Goal: Transaction & Acquisition: Purchase product/service

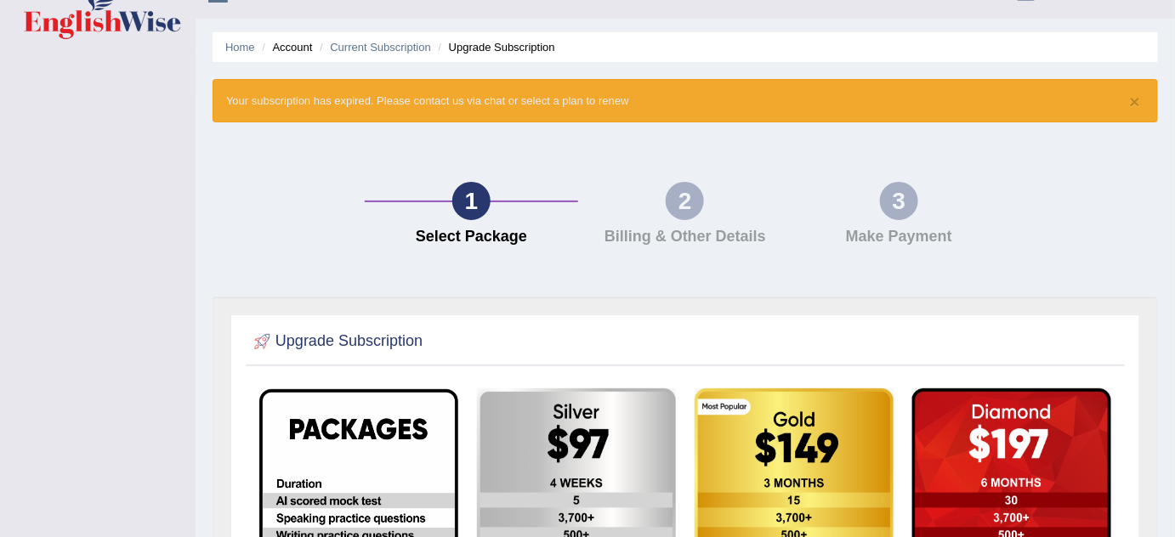
click at [1174, 507] on html "Toggle navigation tanvir Toggle navigation Username: tanvir2025 Access Type: On…" at bounding box center [587, 237] width 1175 height 537
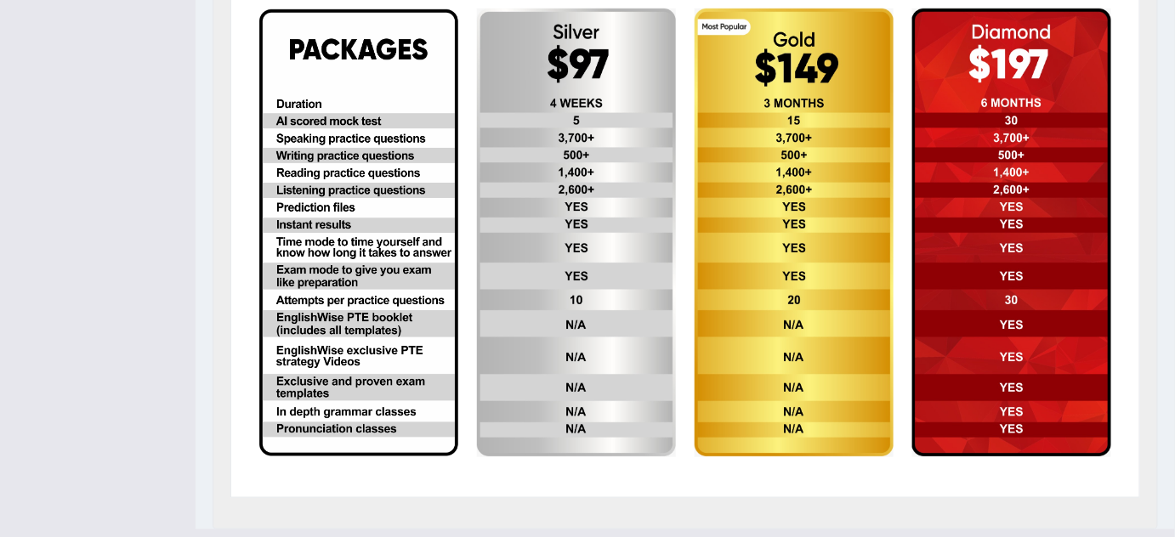
scroll to position [412, 0]
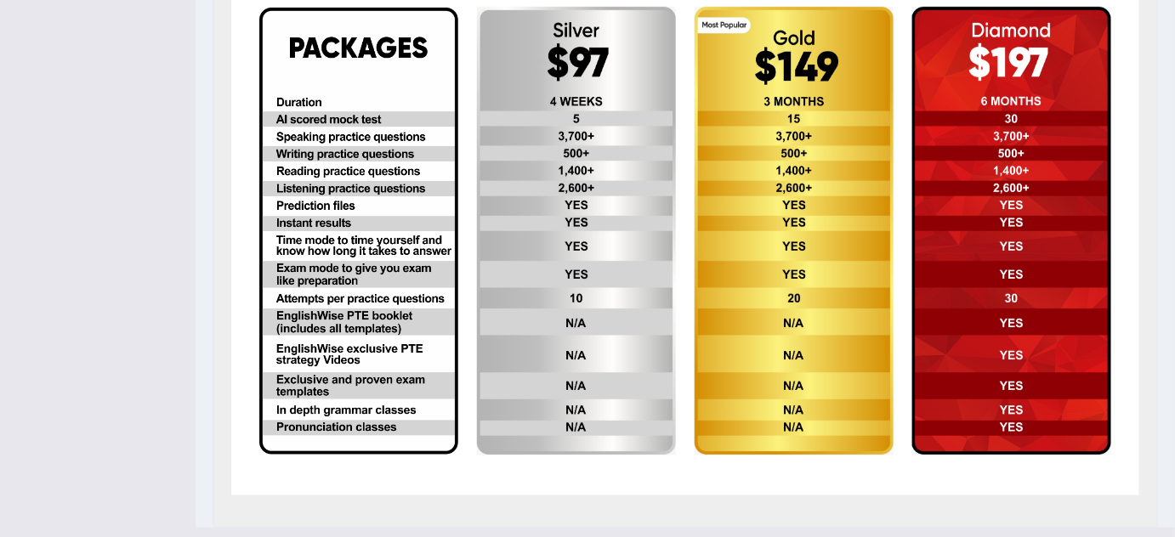
click at [980, 279] on img at bounding box center [1011, 231] width 199 height 449
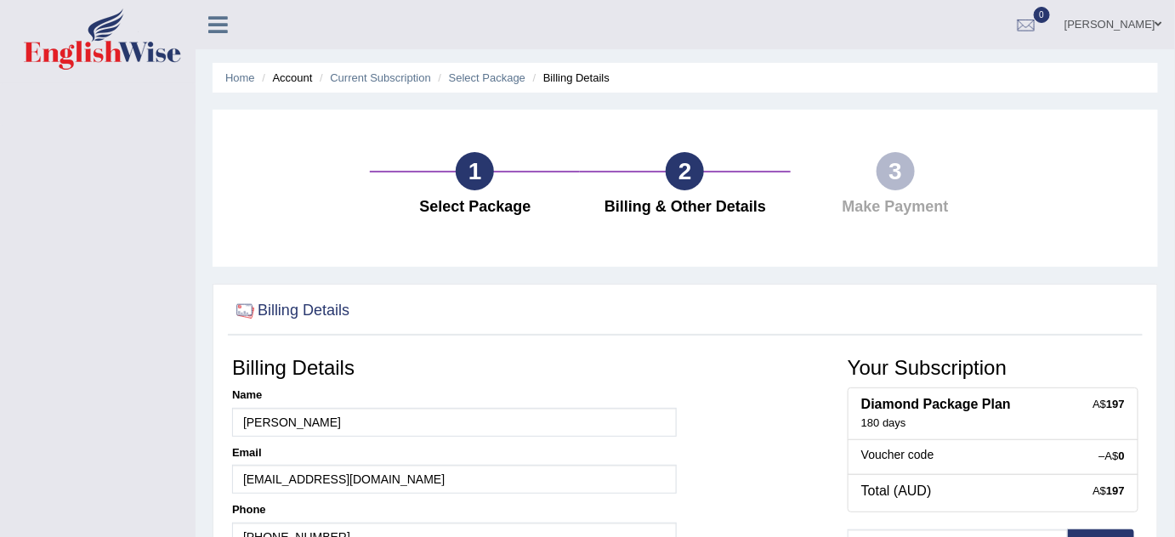
click at [78, 54] on img at bounding box center [102, 39] width 157 height 61
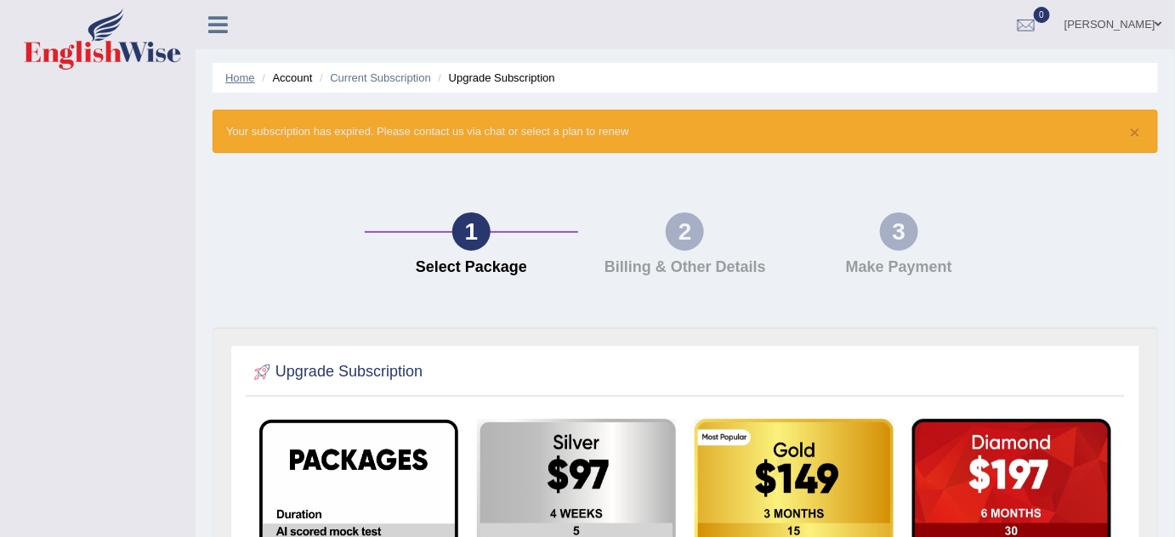
click at [242, 78] on link "Home" at bounding box center [240, 77] width 30 height 13
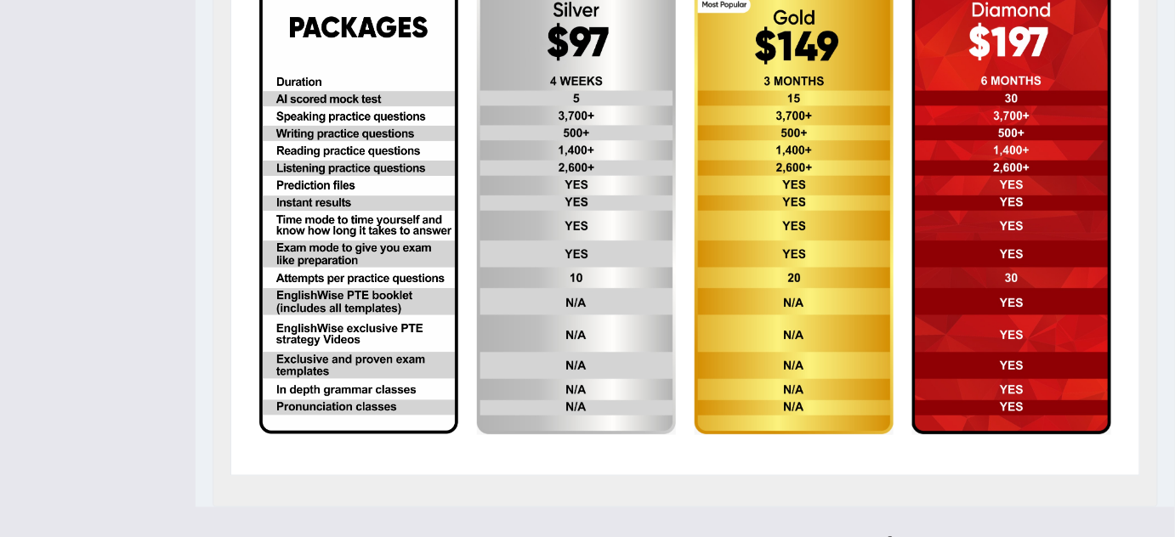
scroll to position [461, 0]
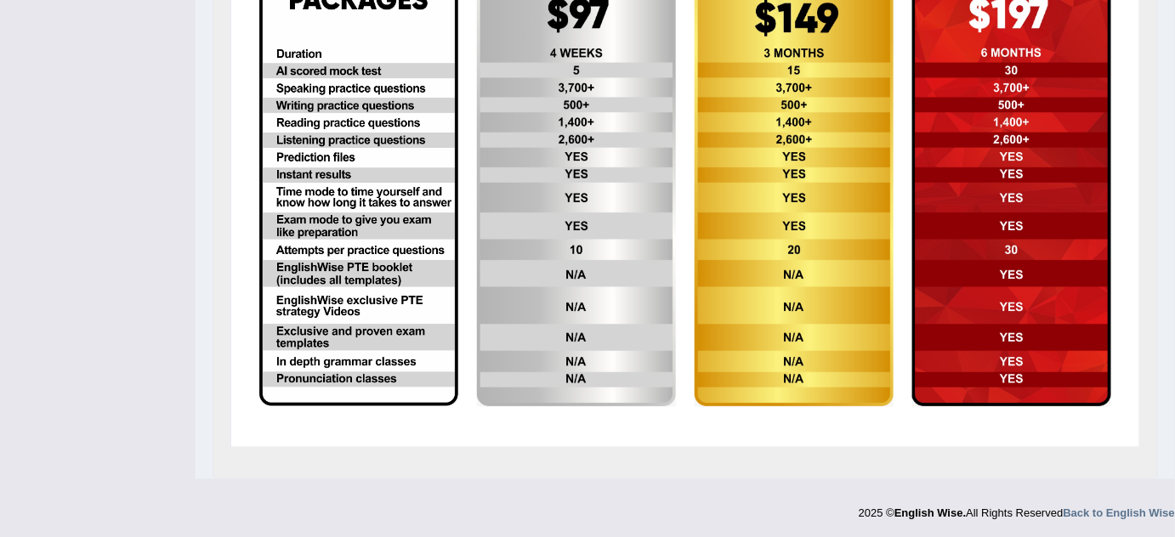
click at [1049, 301] on img at bounding box center [1011, 182] width 199 height 449
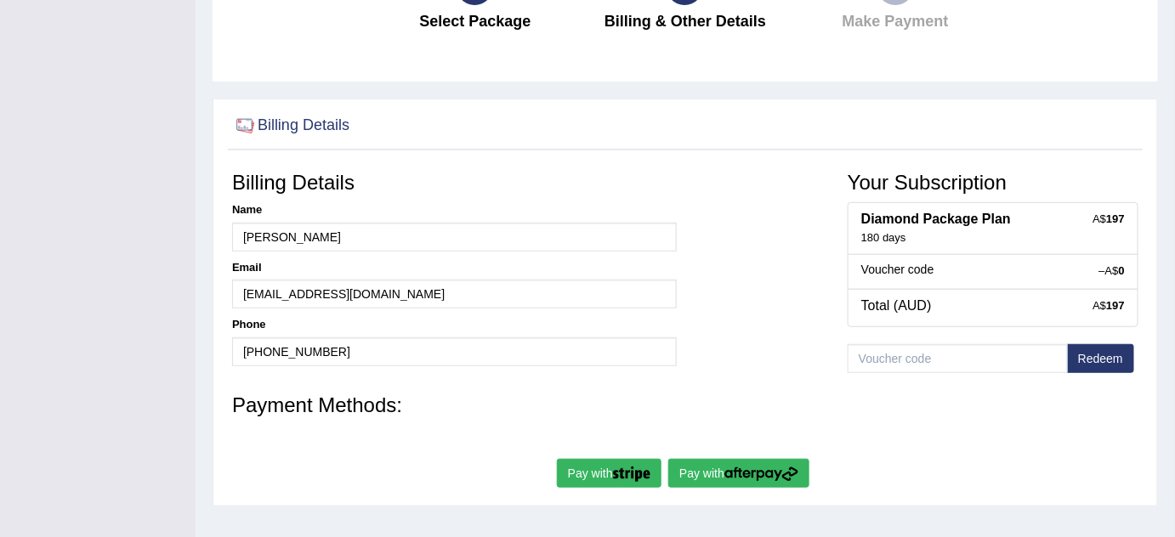
scroll to position [258, 0]
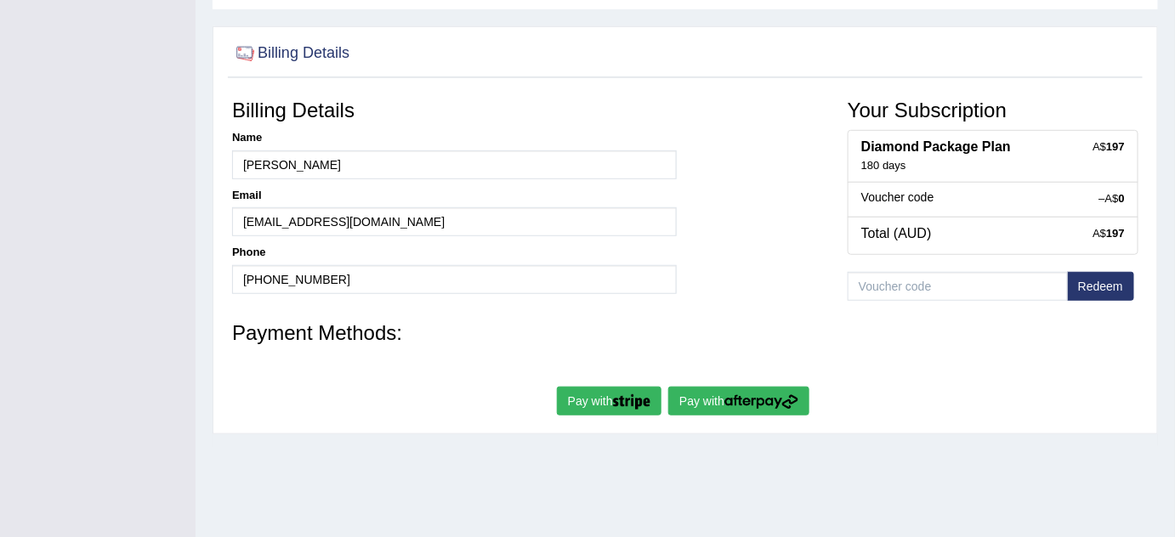
click at [621, 394] on img "submit" at bounding box center [631, 401] width 37 height 15
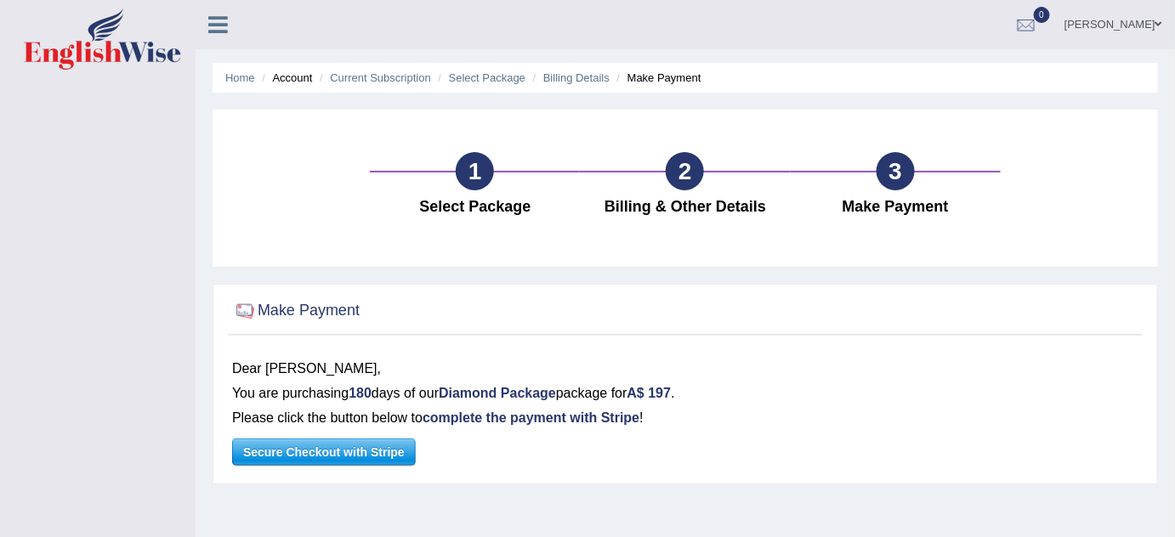
click at [318, 455] on span "Secure Checkout with Stripe" at bounding box center [324, 452] width 182 height 26
click at [241, 307] on div at bounding box center [245, 311] width 26 height 26
click at [318, 456] on span "Secure Checkout with Stripe" at bounding box center [324, 452] width 182 height 26
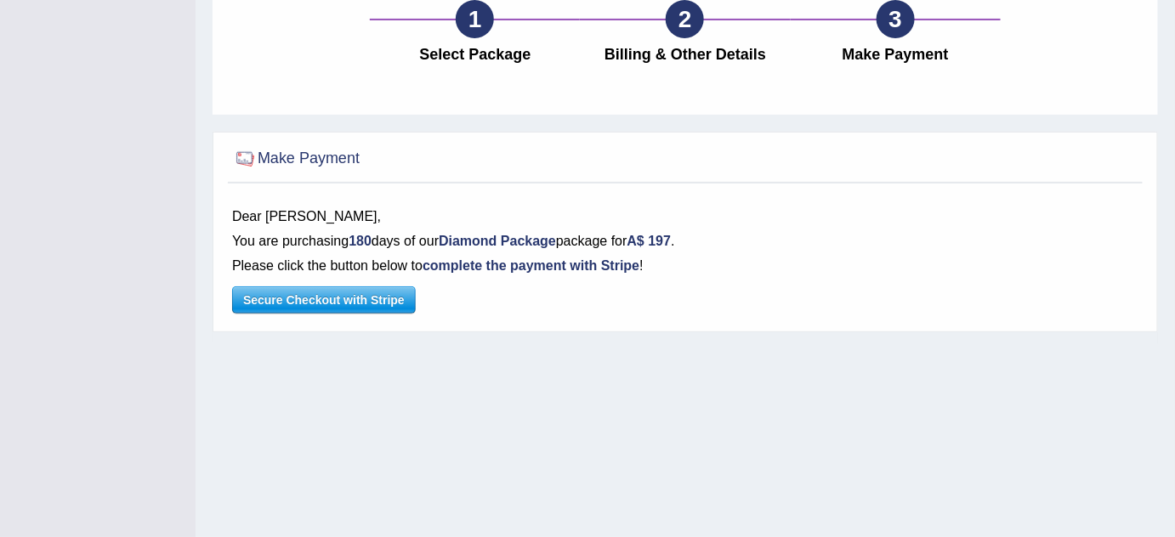
scroll to position [154, 0]
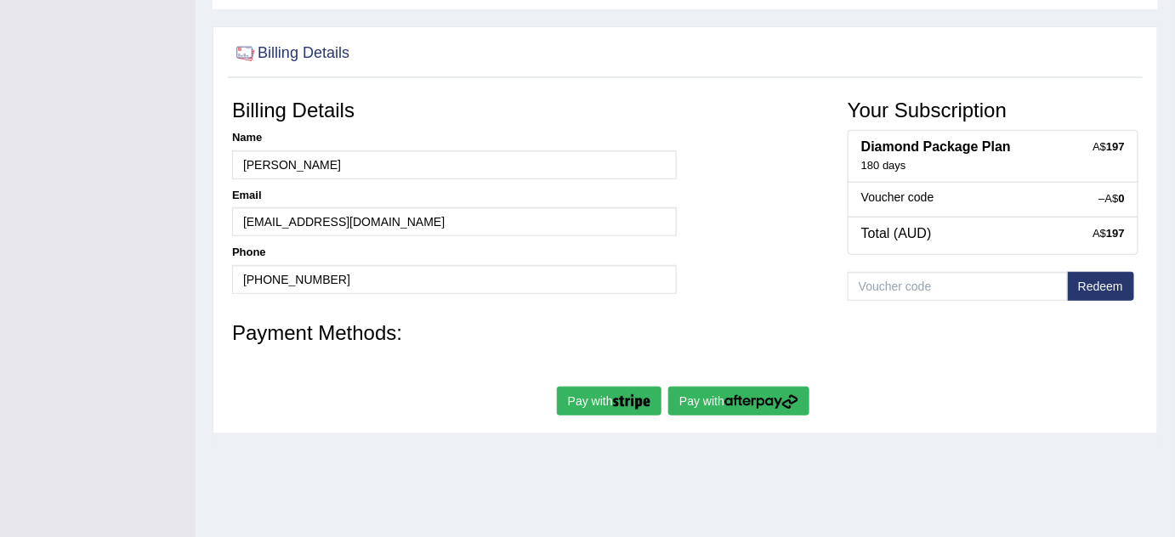
click at [618, 405] on img "submit" at bounding box center [631, 401] width 37 height 15
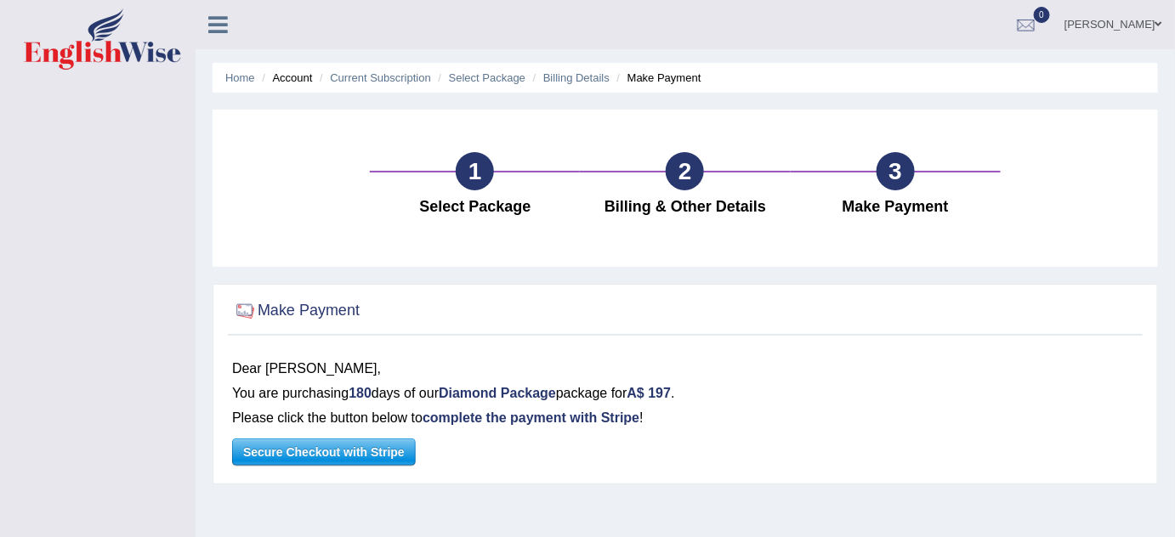
click at [322, 451] on span "Secure Checkout with Stripe" at bounding box center [324, 452] width 182 height 26
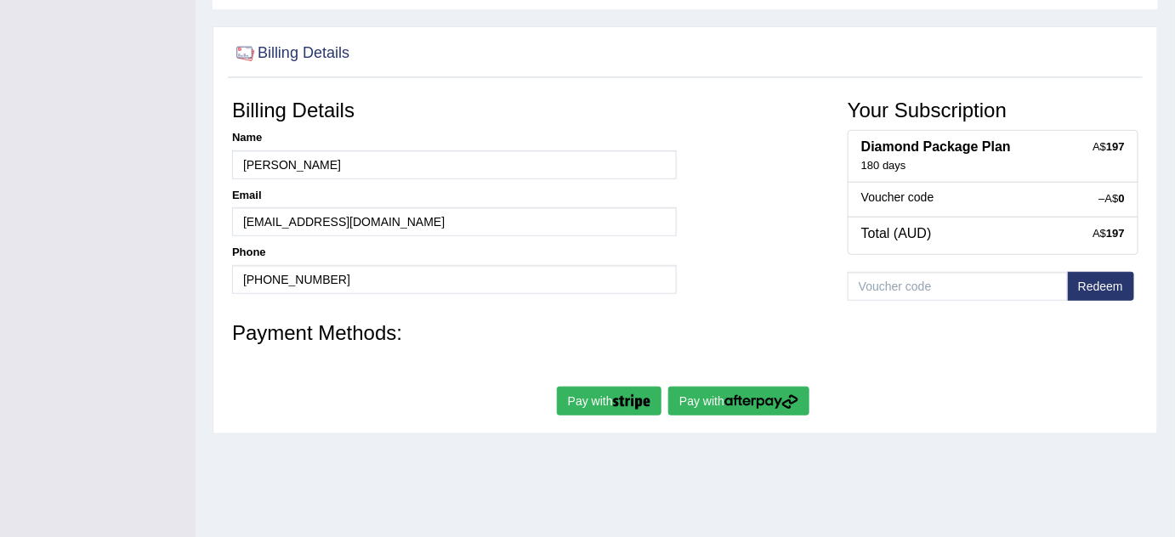
click at [769, 403] on img "submit" at bounding box center [761, 401] width 74 height 15
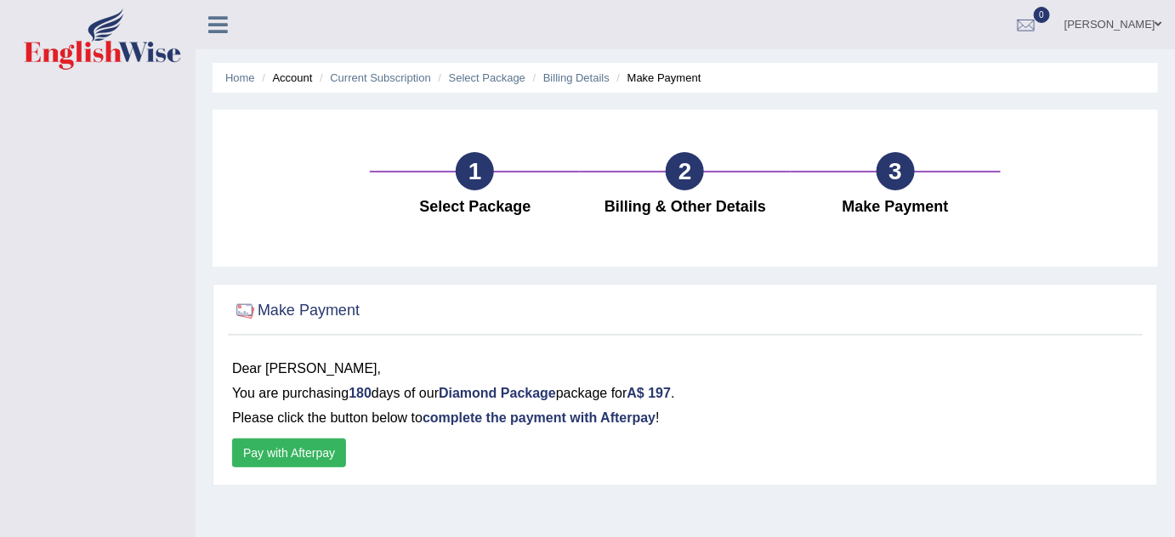
click at [296, 456] on button "Pay with Afterpay" at bounding box center [289, 453] width 114 height 29
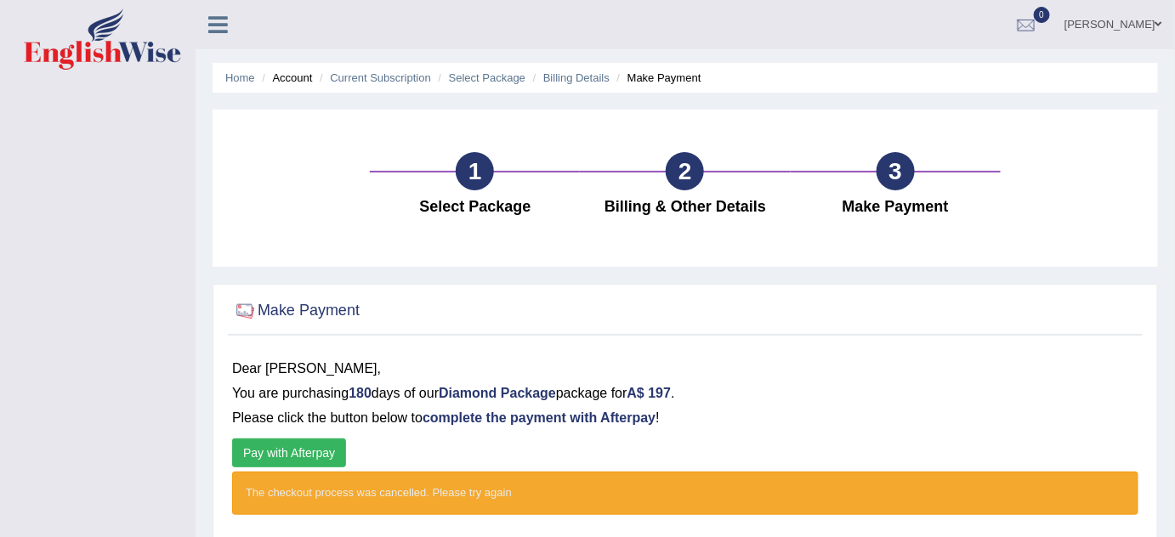
click at [294, 452] on button "Pay with Afterpay" at bounding box center [289, 453] width 114 height 29
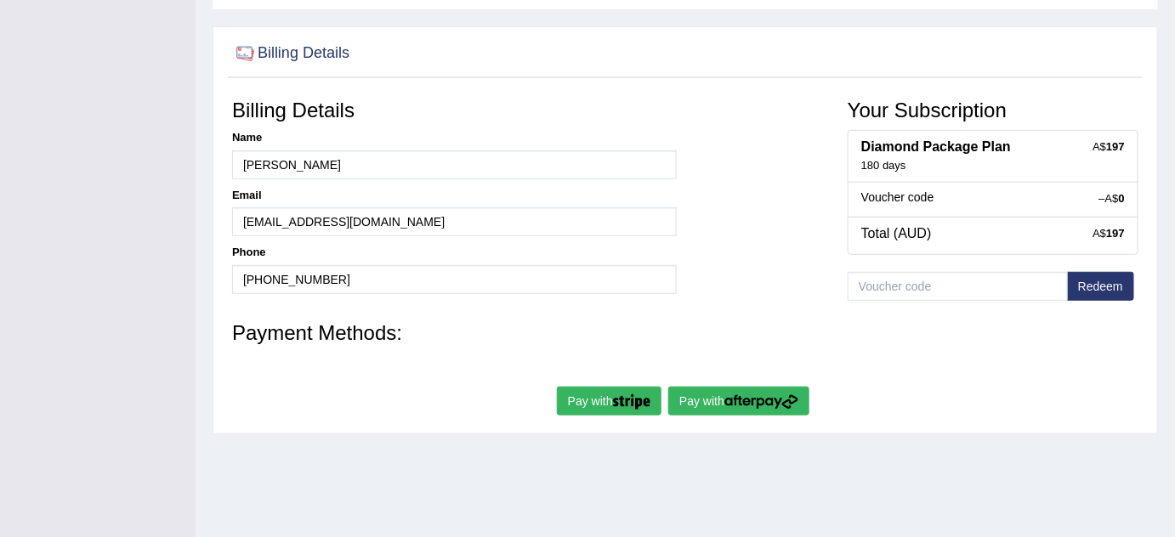
click at [594, 397] on button "Pay with" at bounding box center [609, 401] width 105 height 29
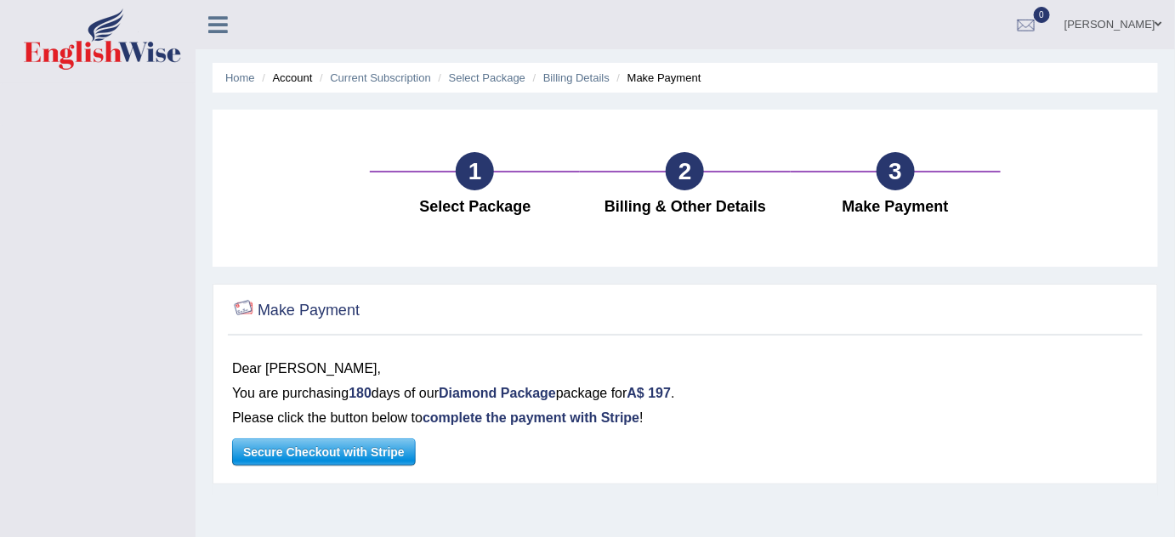
click at [245, 314] on div at bounding box center [245, 311] width 26 height 26
click at [347, 453] on span "Secure Checkout with Stripe" at bounding box center [324, 452] width 182 height 26
click at [1136, 25] on link "[PERSON_NAME]" at bounding box center [1113, 22] width 123 height 44
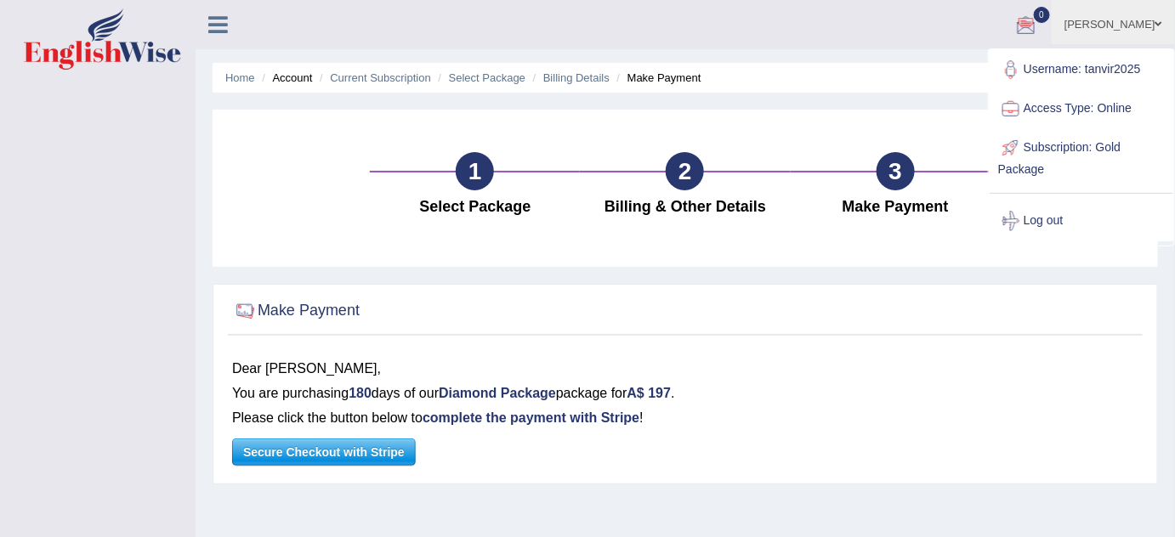
click at [220, 27] on icon at bounding box center [218, 25] width 20 height 22
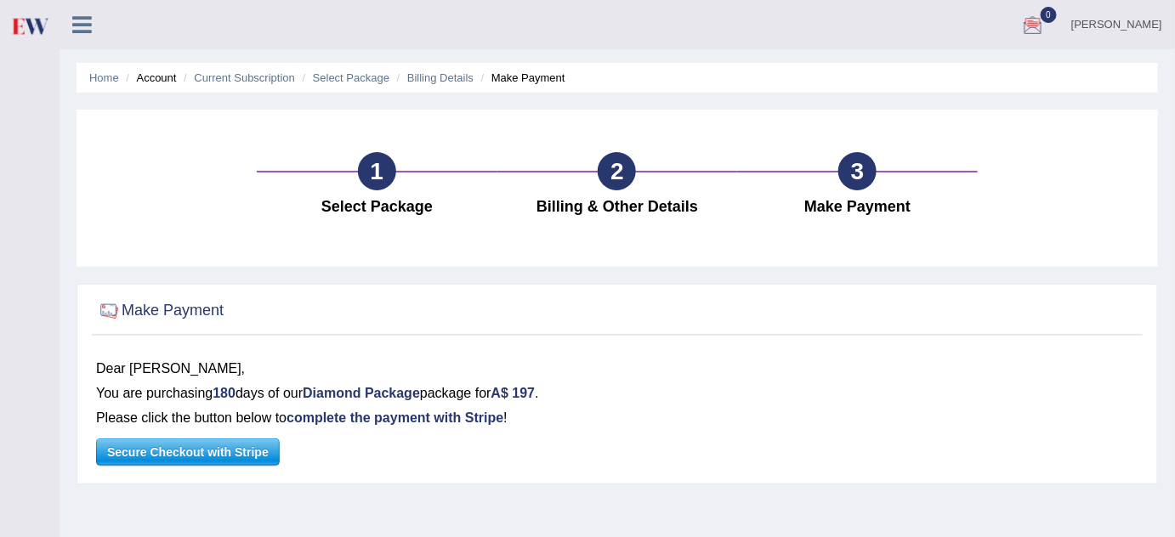
scroll to position [355, 0]
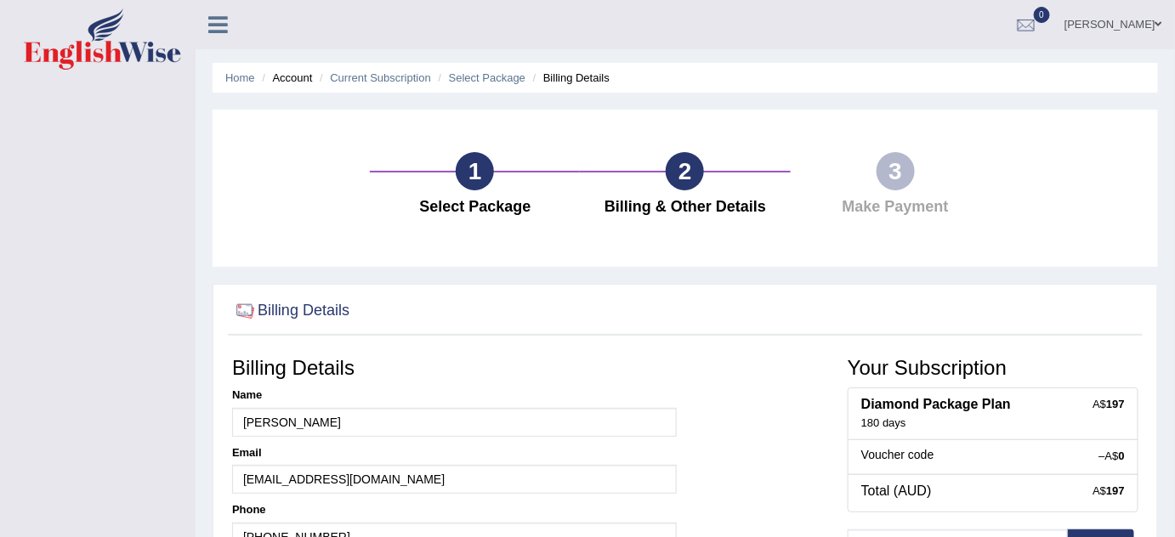
click at [208, 28] on icon at bounding box center [218, 25] width 20 height 22
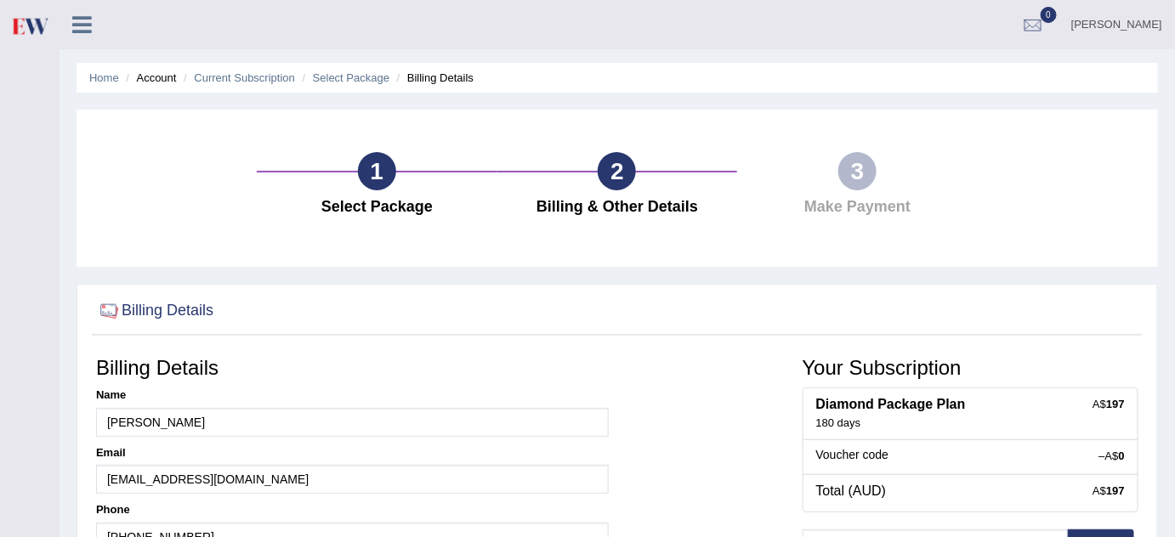
scroll to position [355, 0]
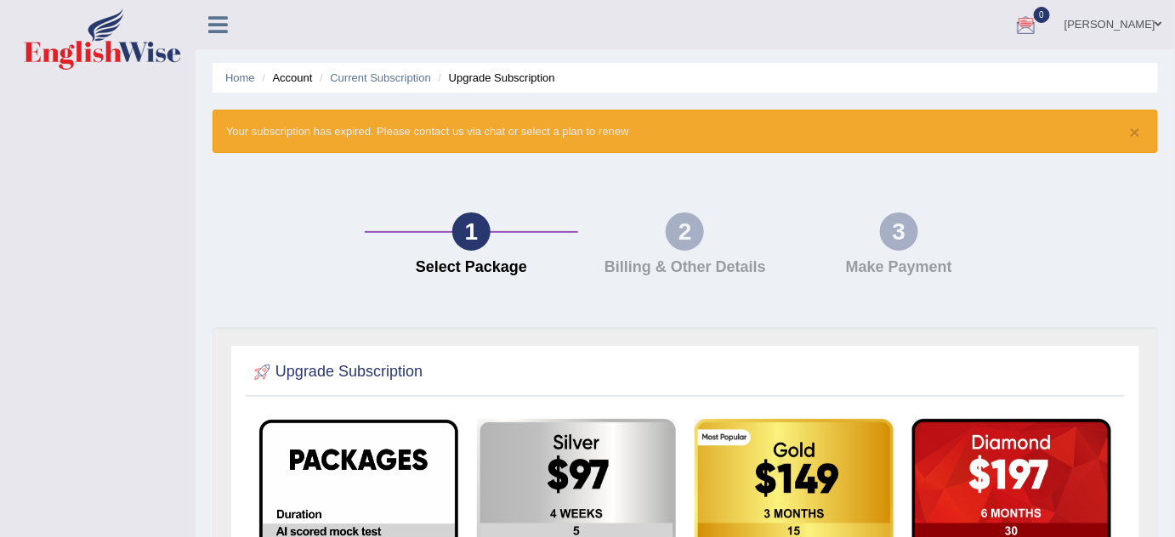
click at [1039, 24] on div at bounding box center [1026, 26] width 26 height 26
click at [956, 68] on strong "See All Alerts" at bounding box center [919, 72] width 76 height 14
click at [363, 78] on link "Current Subscription" at bounding box center [380, 77] width 101 height 13
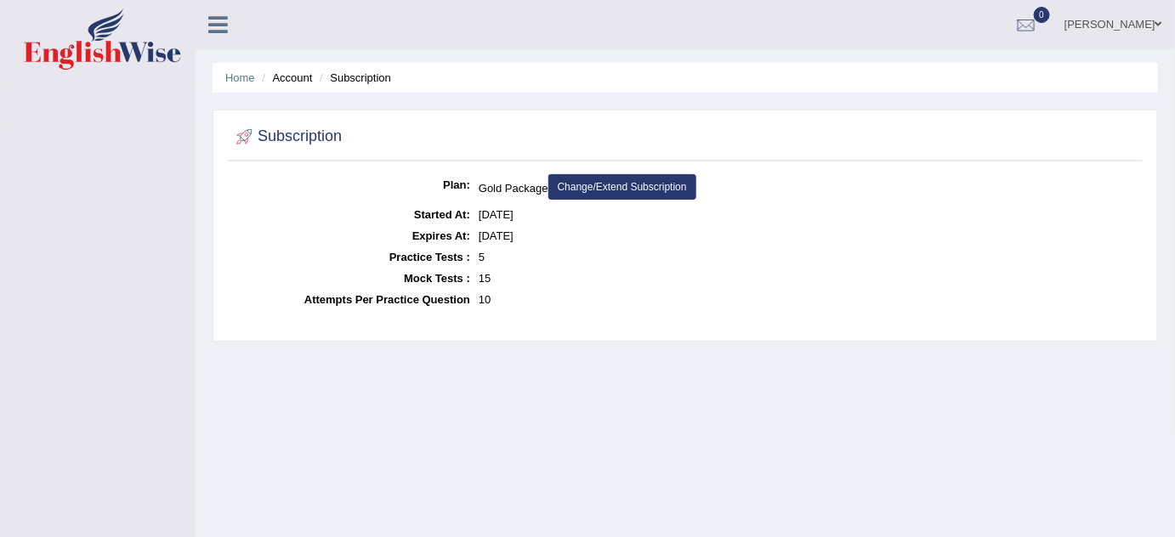
click at [602, 182] on link "Change/Extend Subscription" at bounding box center [622, 187] width 148 height 26
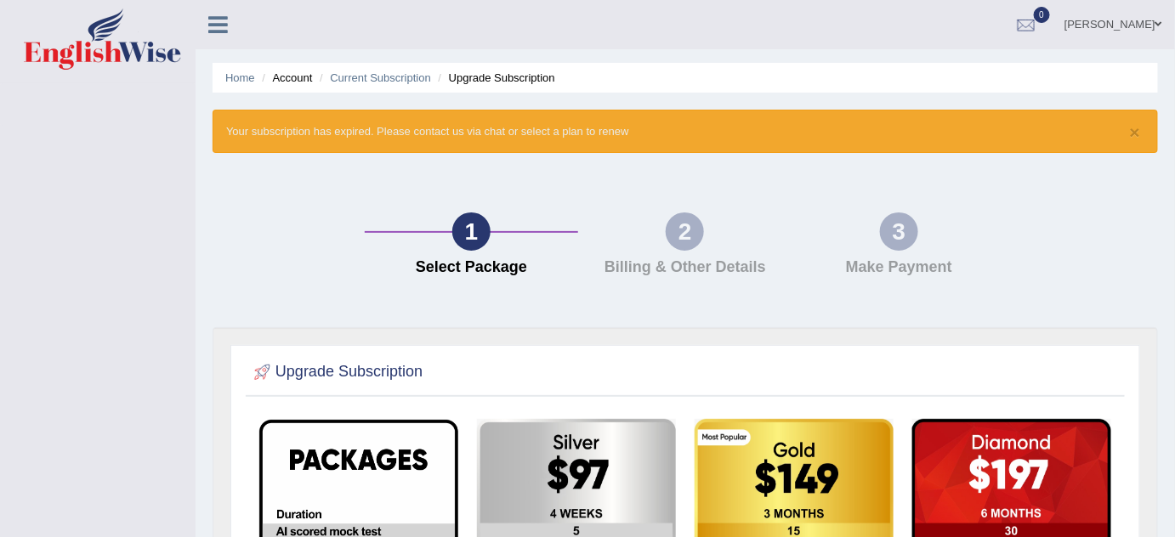
click at [223, 31] on icon at bounding box center [218, 25] width 20 height 22
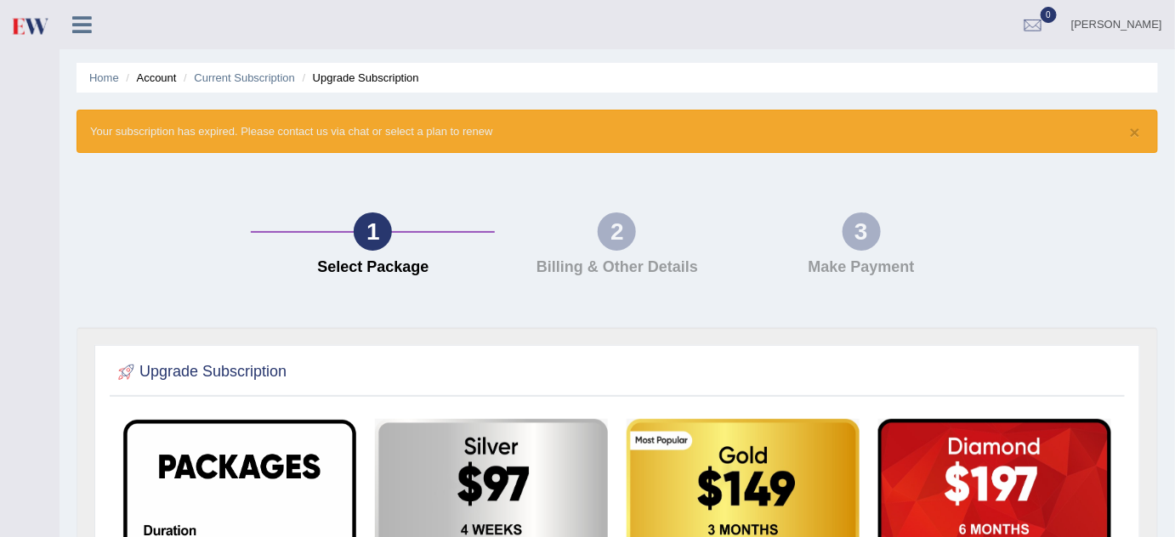
click at [83, 26] on icon at bounding box center [82, 25] width 20 height 22
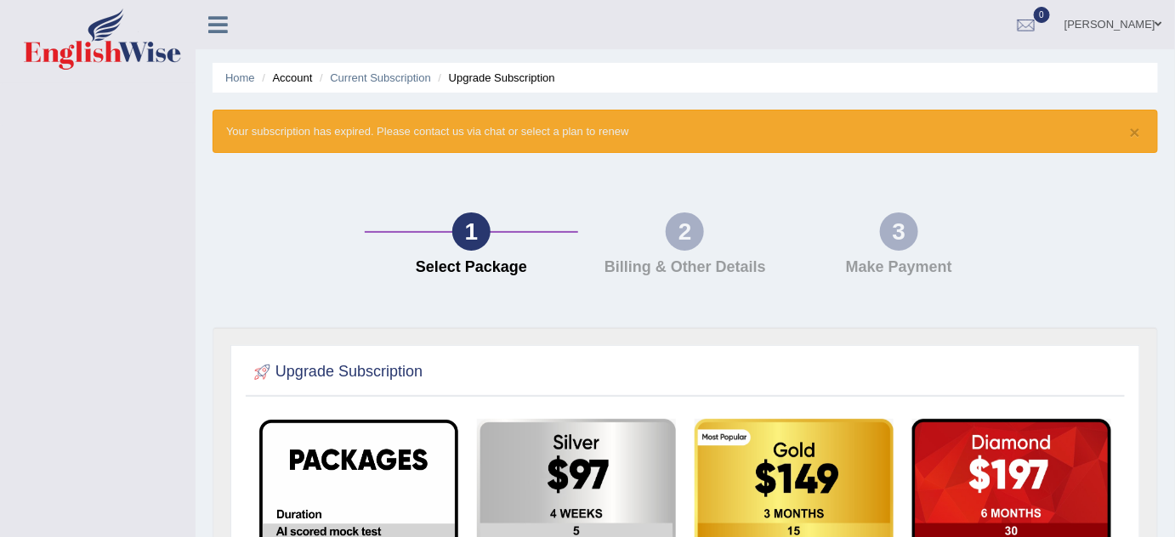
scroll to position [461, 0]
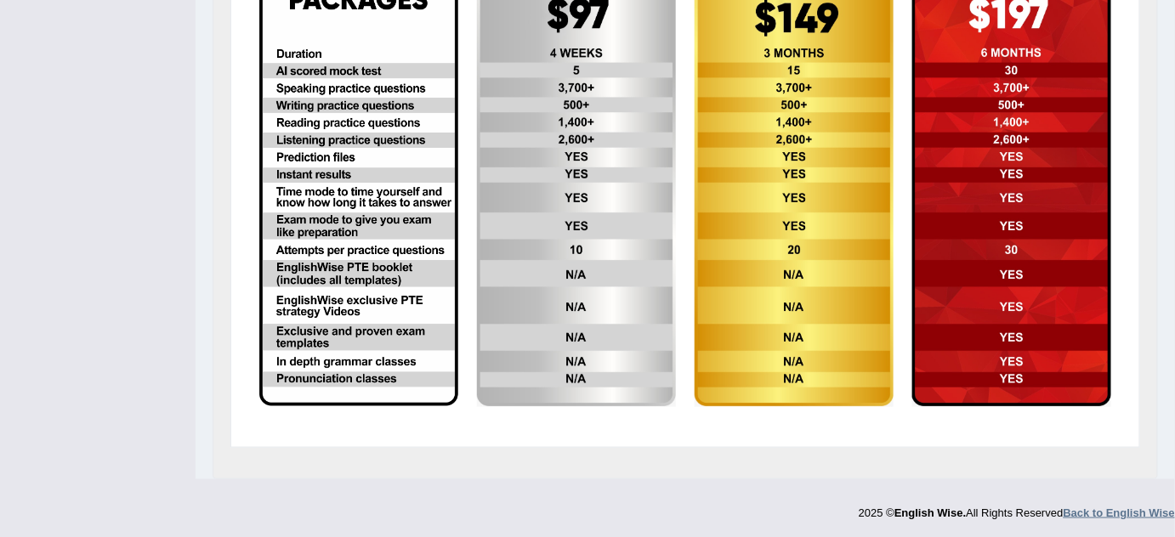
click at [1142, 507] on strong "Back to English Wise" at bounding box center [1118, 513] width 111 height 13
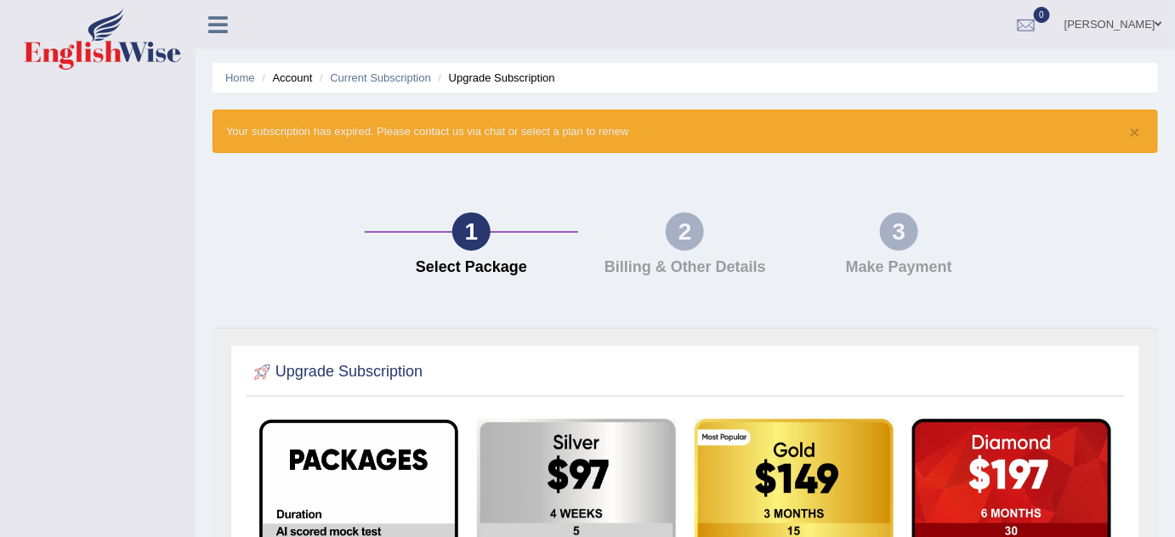
click at [219, 17] on icon at bounding box center [218, 25] width 20 height 22
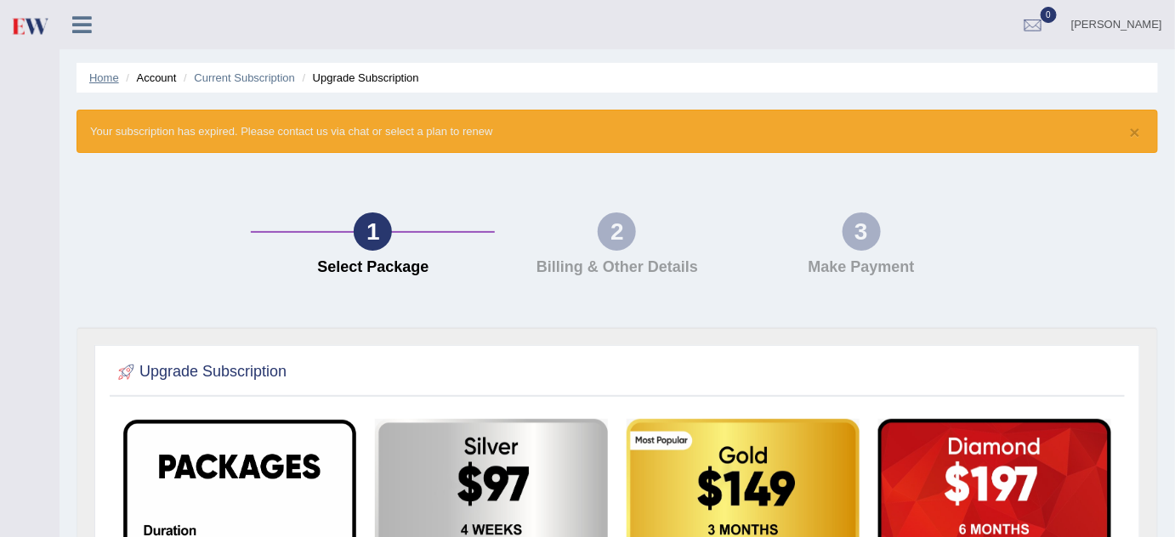
click at [100, 77] on link "Home" at bounding box center [104, 77] width 30 height 13
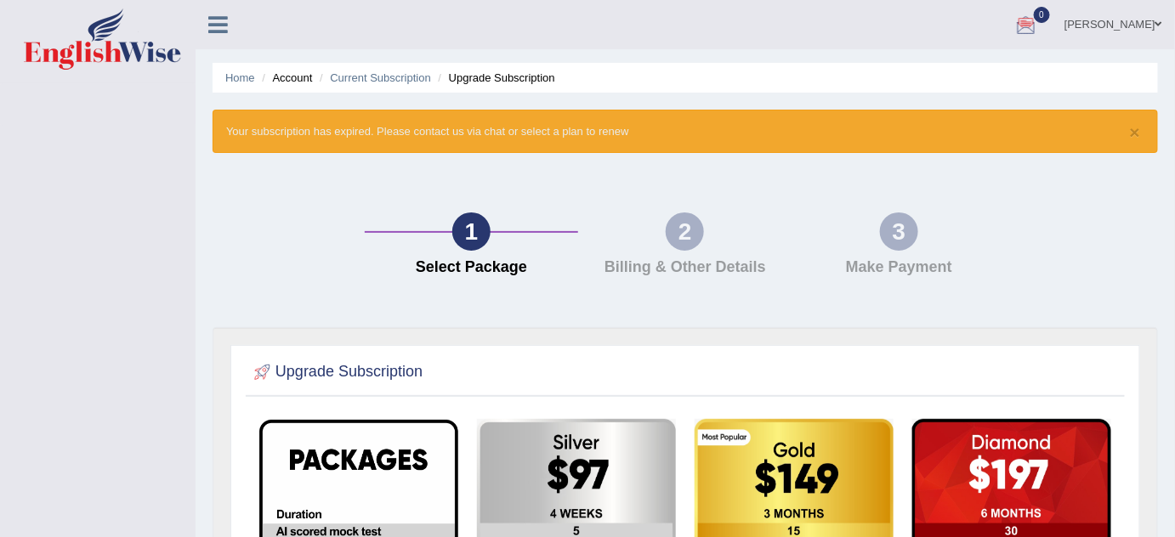
click at [1039, 27] on div at bounding box center [1026, 26] width 26 height 26
click at [215, 23] on icon at bounding box center [218, 25] width 20 height 22
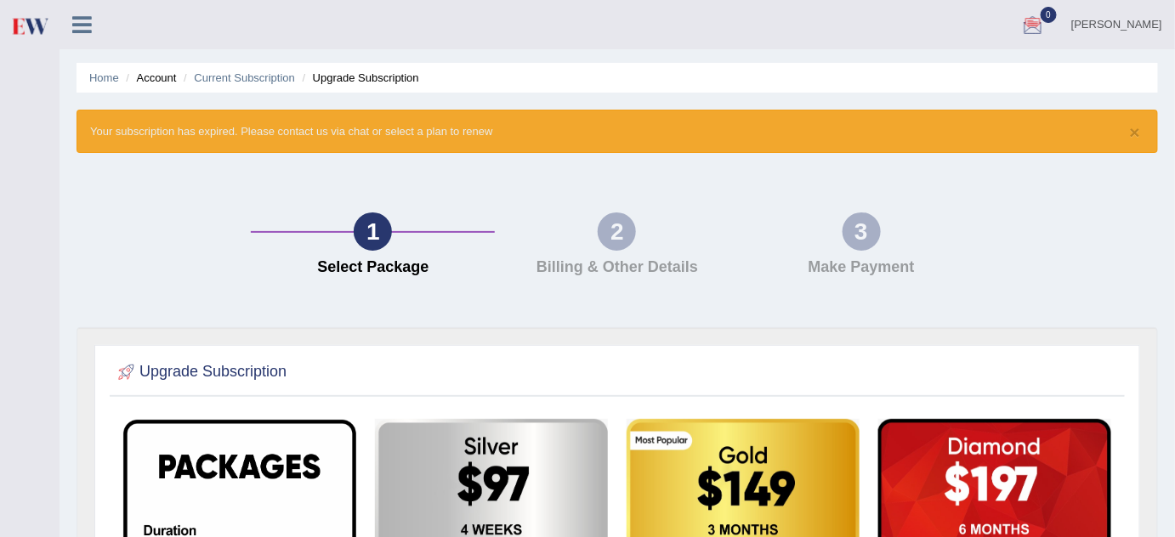
click at [207, 133] on div "× Your subscription has expired. Please contact us via chat or select a plan to…" at bounding box center [617, 131] width 1081 height 43
click at [1136, 133] on button "×" at bounding box center [1135, 132] width 10 height 18
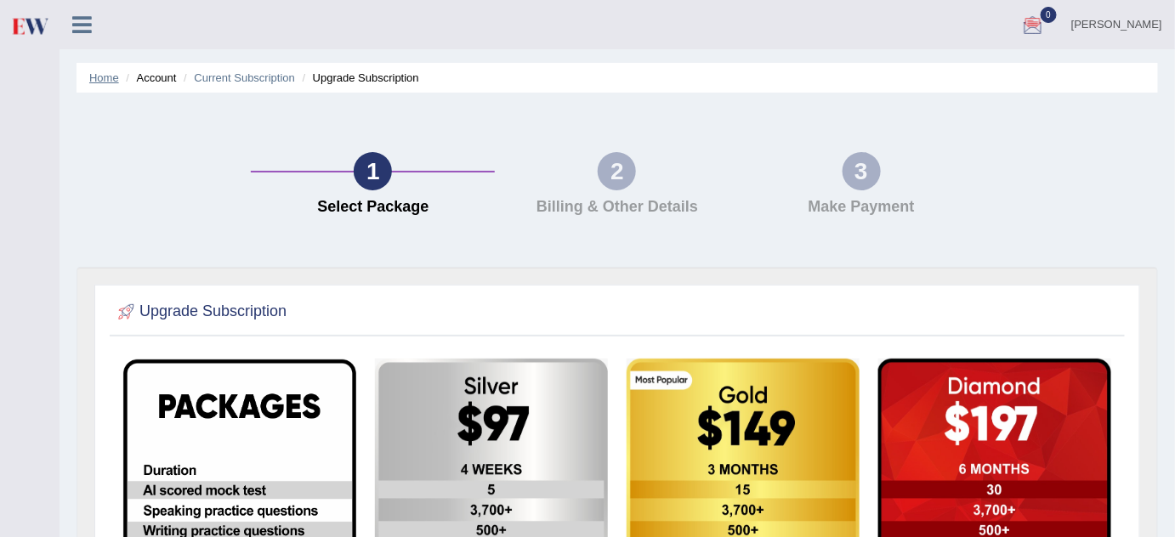
click at [105, 78] on link "Home" at bounding box center [104, 77] width 30 height 13
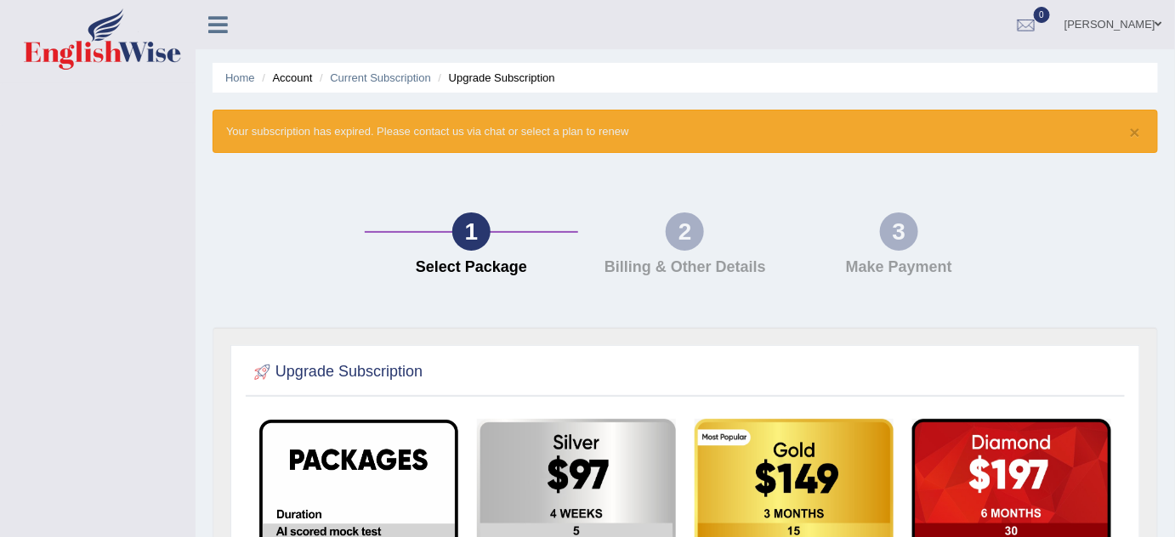
click at [213, 24] on icon at bounding box center [218, 25] width 20 height 22
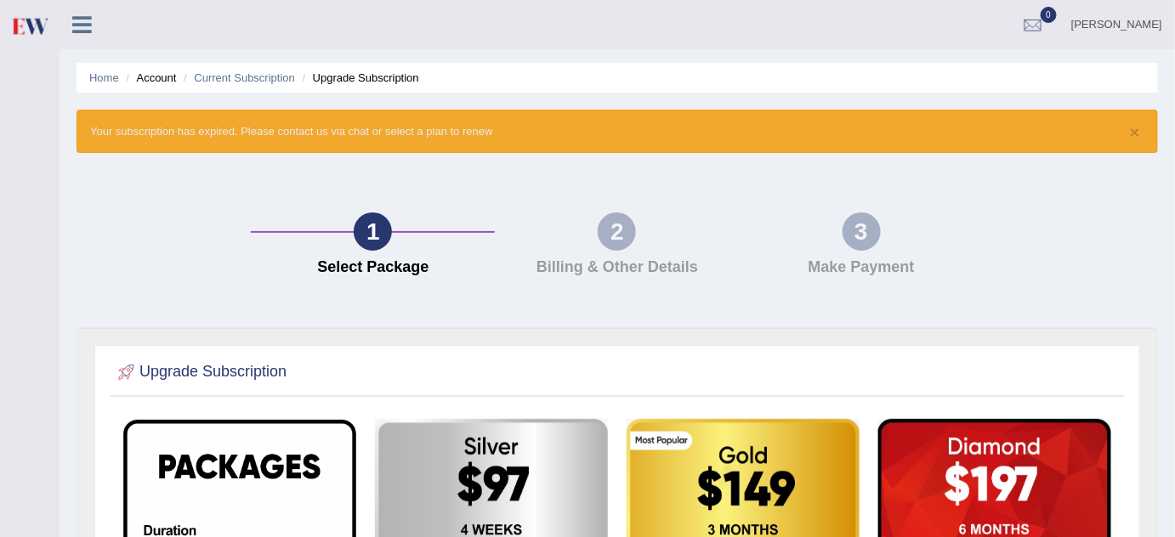
click at [165, 81] on li "Account" at bounding box center [149, 78] width 54 height 16
click at [1149, 25] on link "[PERSON_NAME]" at bounding box center [1116, 22] width 116 height 44
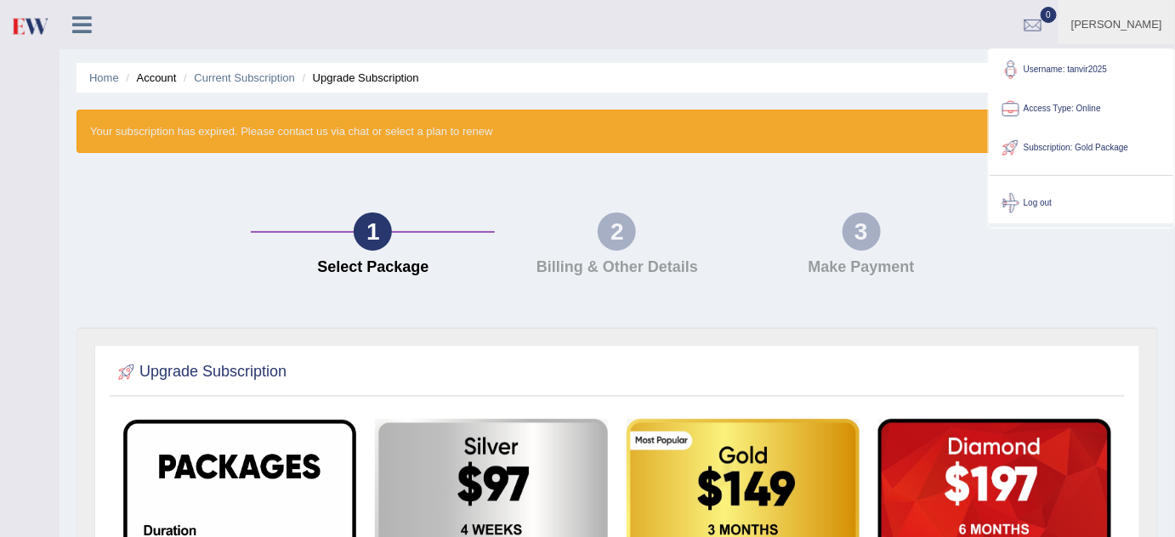
click at [21, 21] on img at bounding box center [29, 26] width 38 height 35
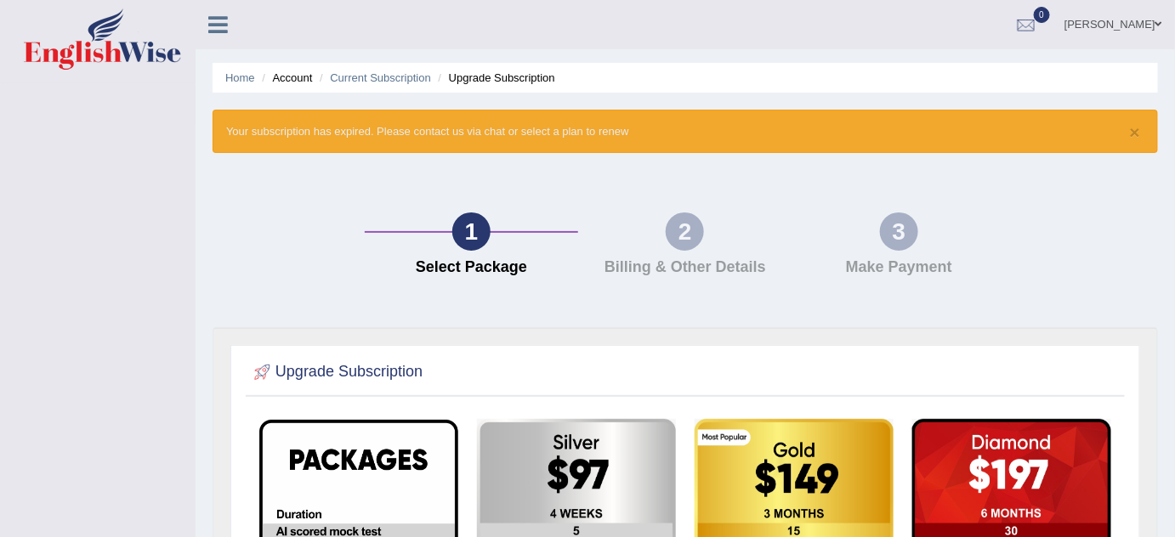
click at [215, 24] on icon at bounding box center [218, 25] width 20 height 22
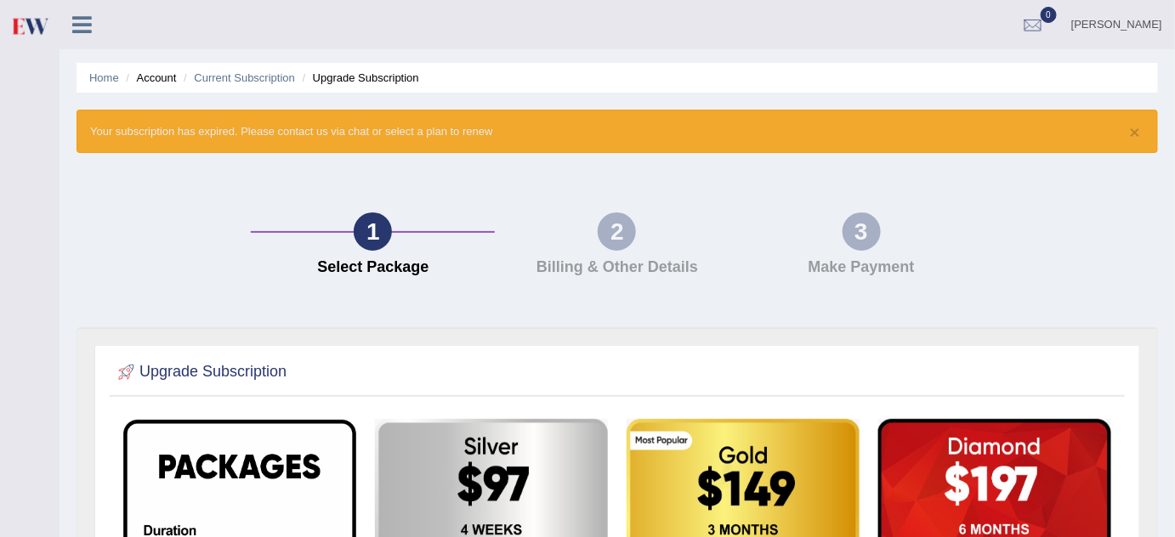
click at [83, 25] on icon at bounding box center [82, 25] width 20 height 22
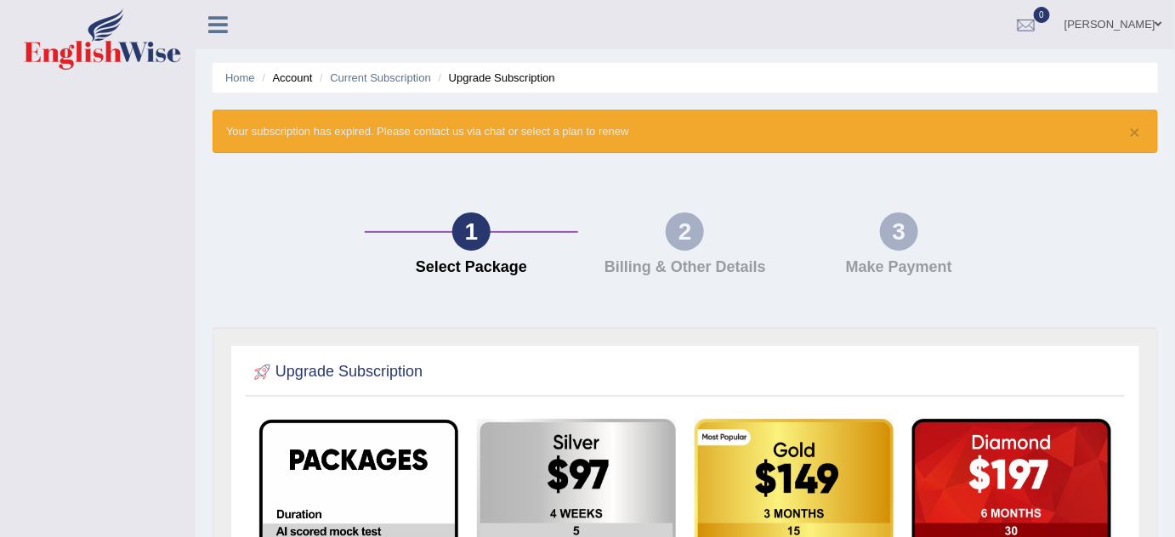
scroll to position [461, 0]
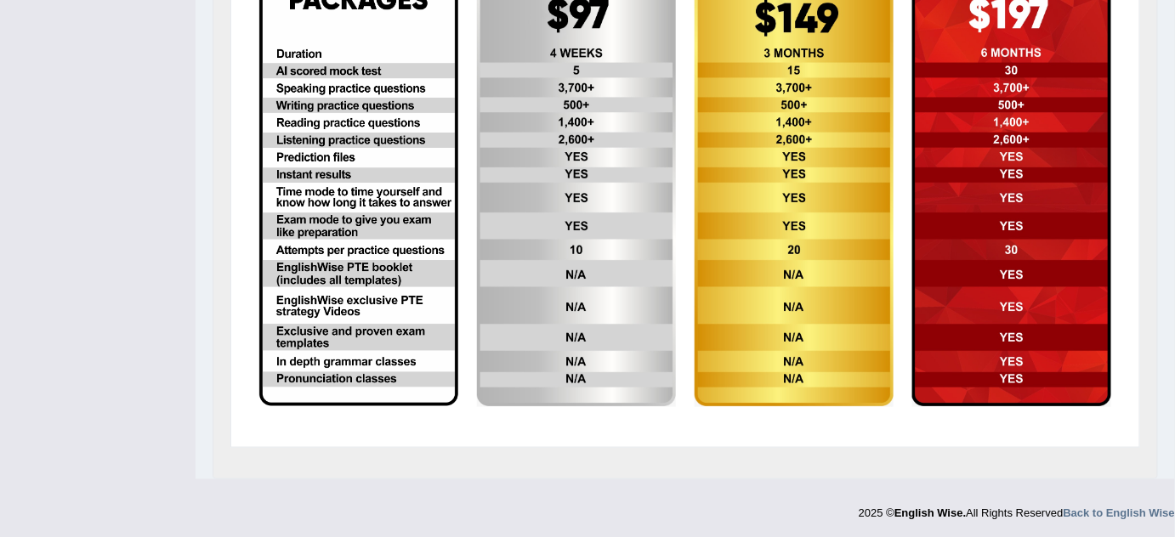
click at [922, 513] on strong "English Wise." at bounding box center [929, 513] width 71 height 13
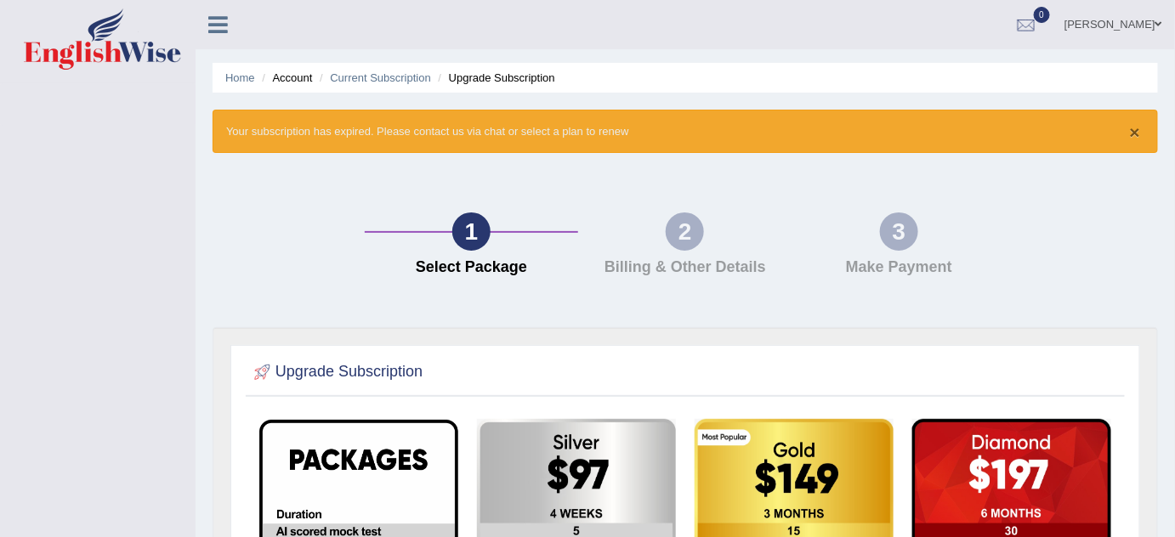
click at [1134, 131] on button "×" at bounding box center [1135, 132] width 10 height 18
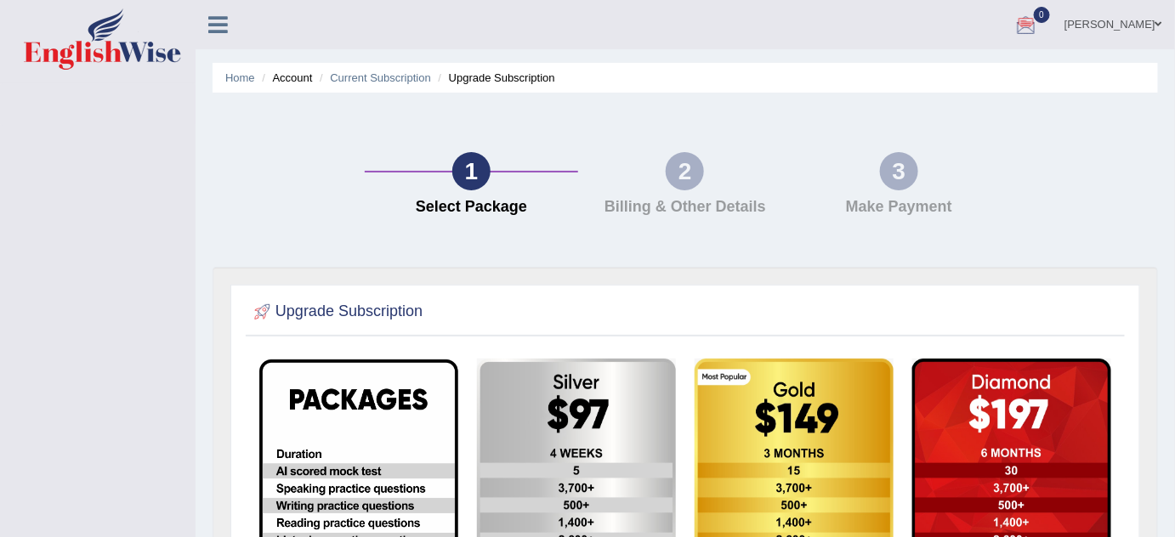
click at [1039, 21] on div at bounding box center [1026, 26] width 26 height 26
click at [956, 69] on strong "See All Alerts" at bounding box center [919, 72] width 76 height 14
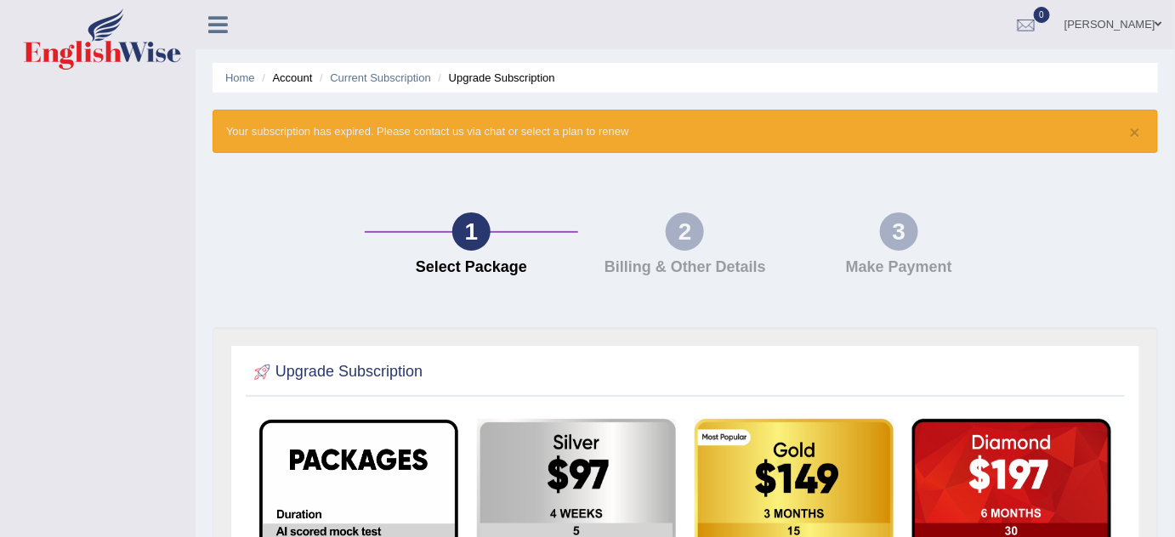
click at [303, 78] on li "Account" at bounding box center [285, 78] width 54 height 16
click at [115, 63] on img at bounding box center [102, 39] width 157 height 61
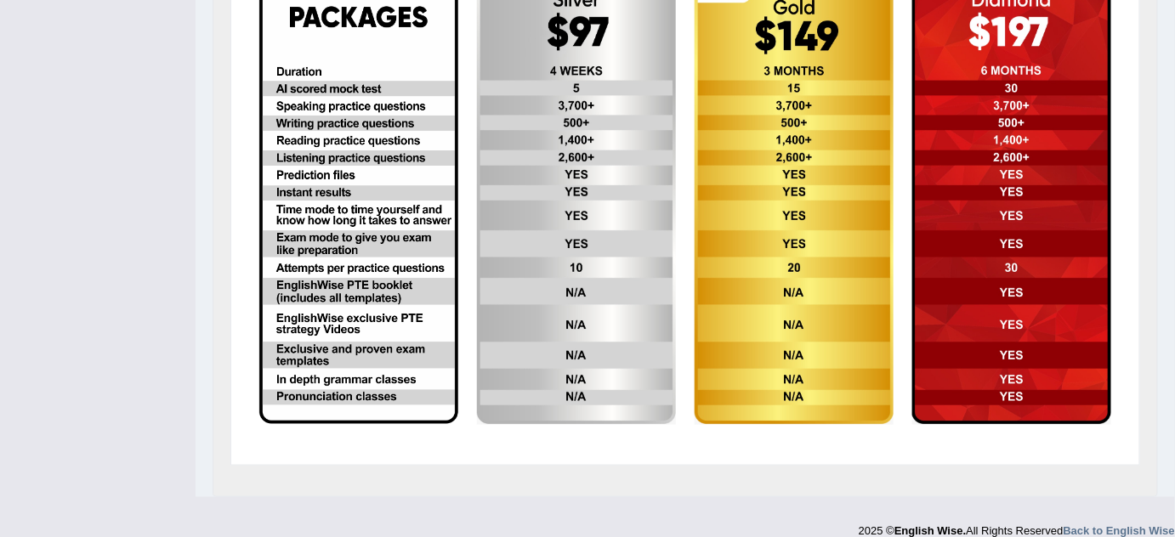
scroll to position [461, 0]
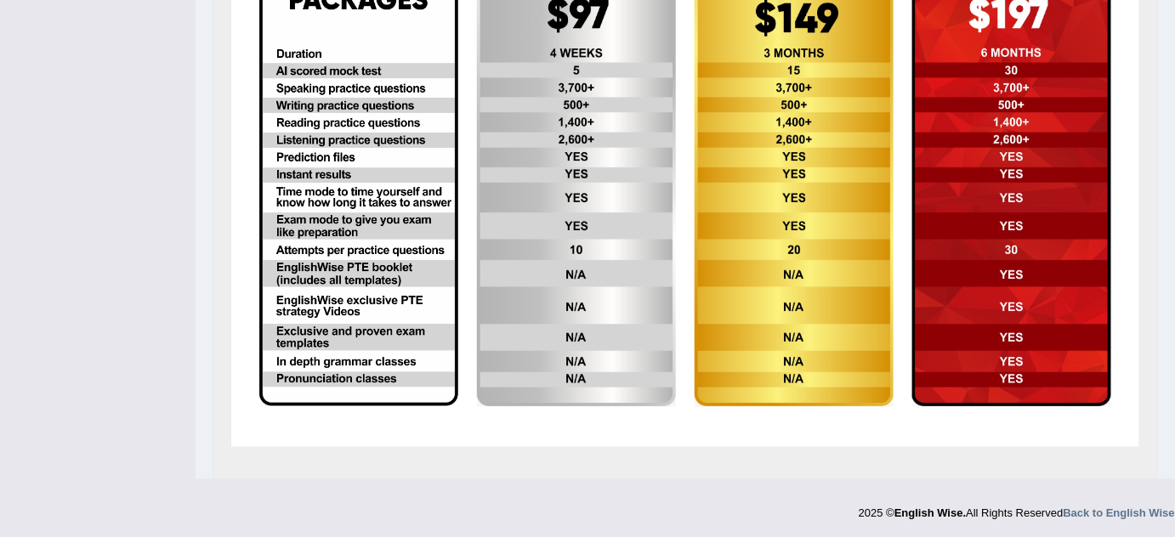
click at [1093, 338] on img at bounding box center [1011, 182] width 199 height 449
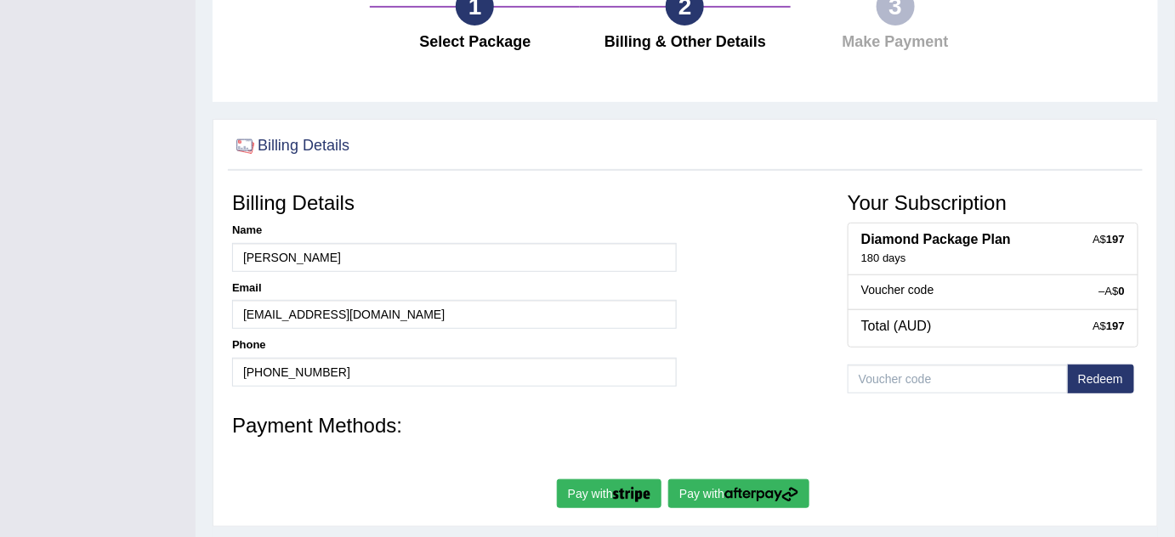
scroll to position [258, 0]
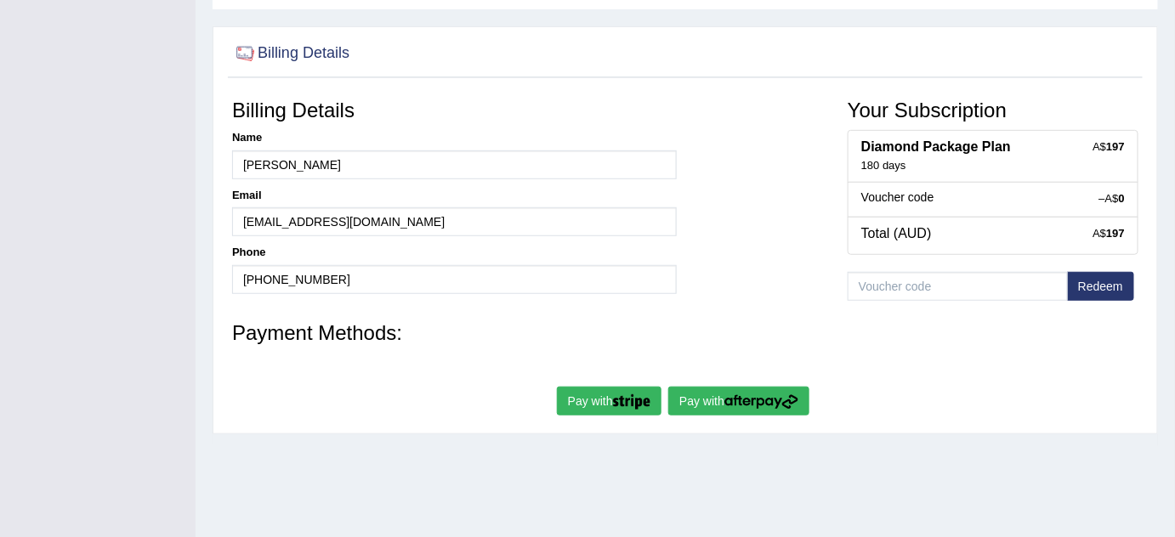
click at [621, 397] on img "submit" at bounding box center [631, 401] width 37 height 15
click at [590, 395] on button "Pay with" at bounding box center [609, 401] width 105 height 29
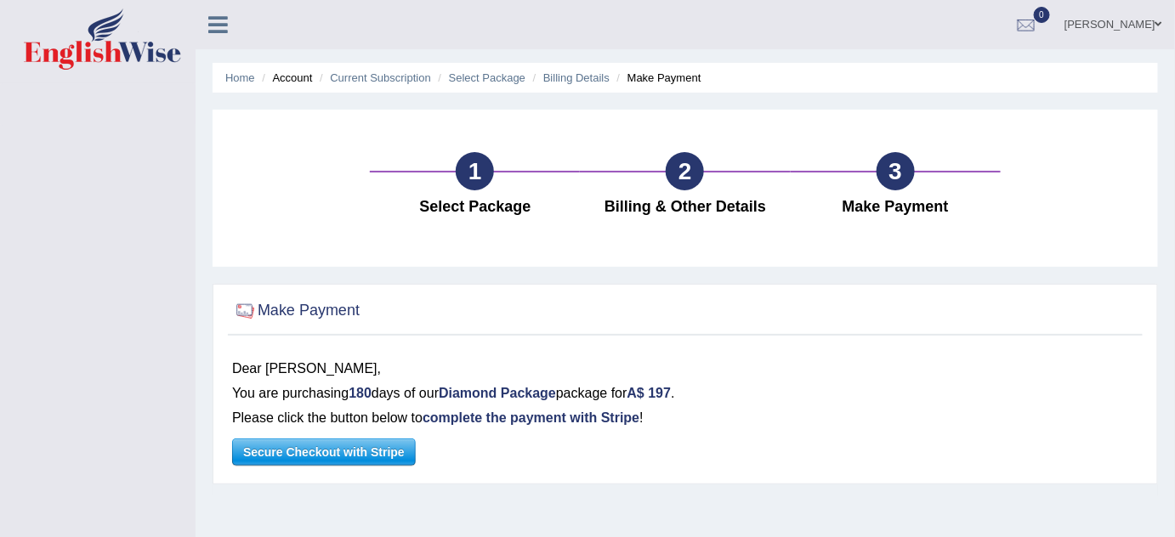
click at [331, 457] on span "Secure Checkout with Stripe" at bounding box center [324, 452] width 182 height 26
click at [291, 80] on li "Account" at bounding box center [285, 78] width 54 height 16
click at [299, 80] on li "Account" at bounding box center [285, 78] width 54 height 16
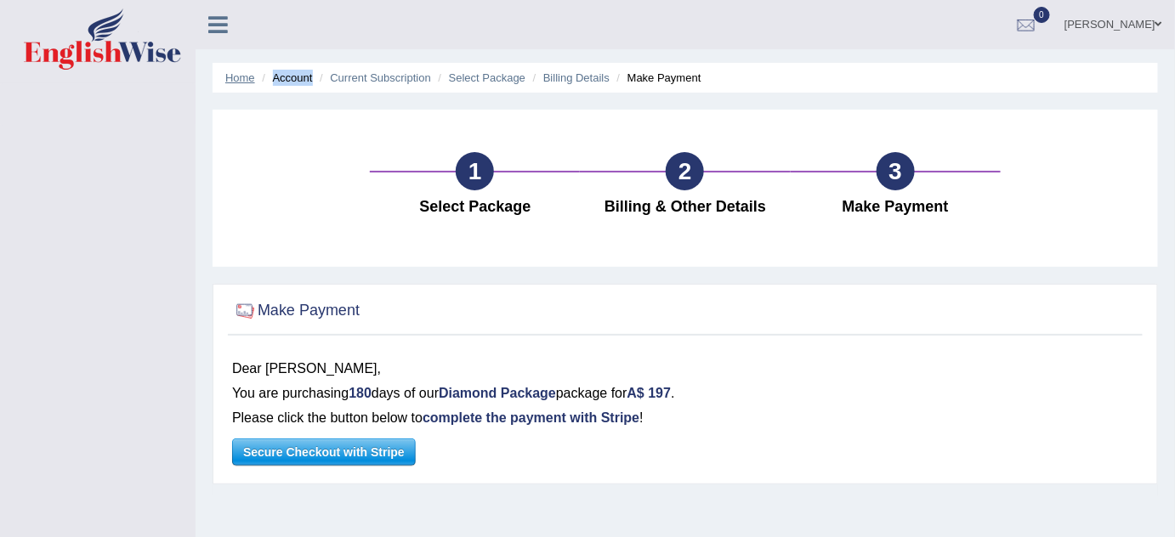
click at [233, 81] on link "Home" at bounding box center [240, 77] width 30 height 13
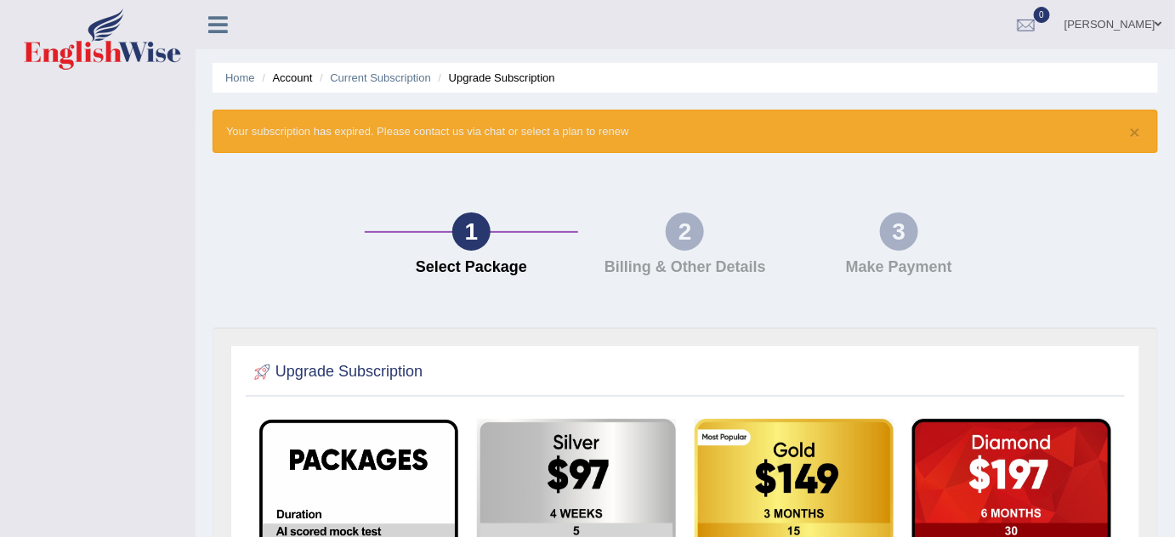
click at [1152, 23] on link "tanvir" at bounding box center [1113, 22] width 123 height 44
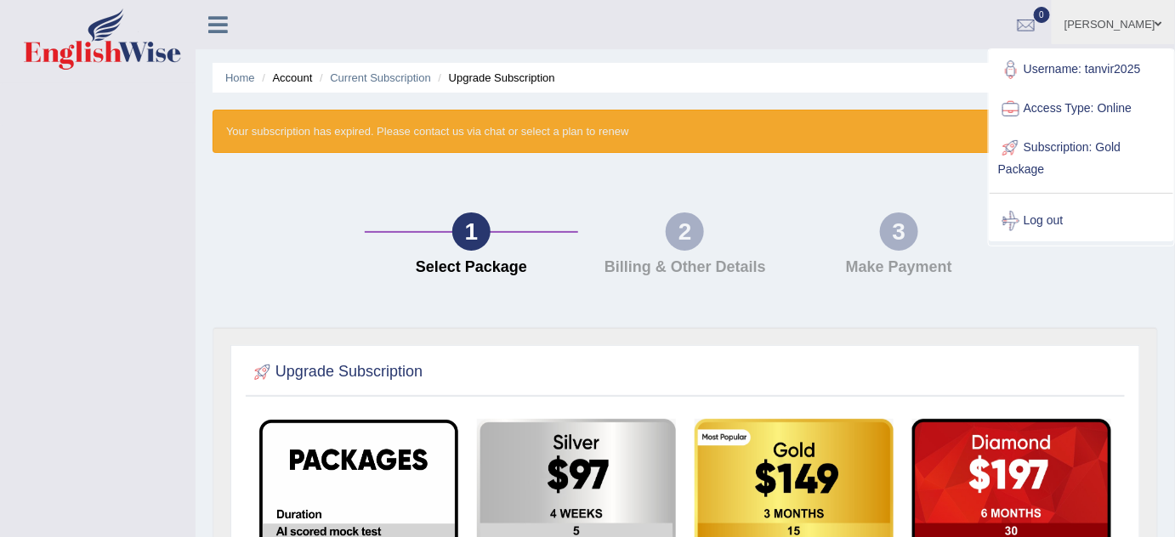
click at [1050, 219] on link "Log out" at bounding box center [1081, 220] width 184 height 39
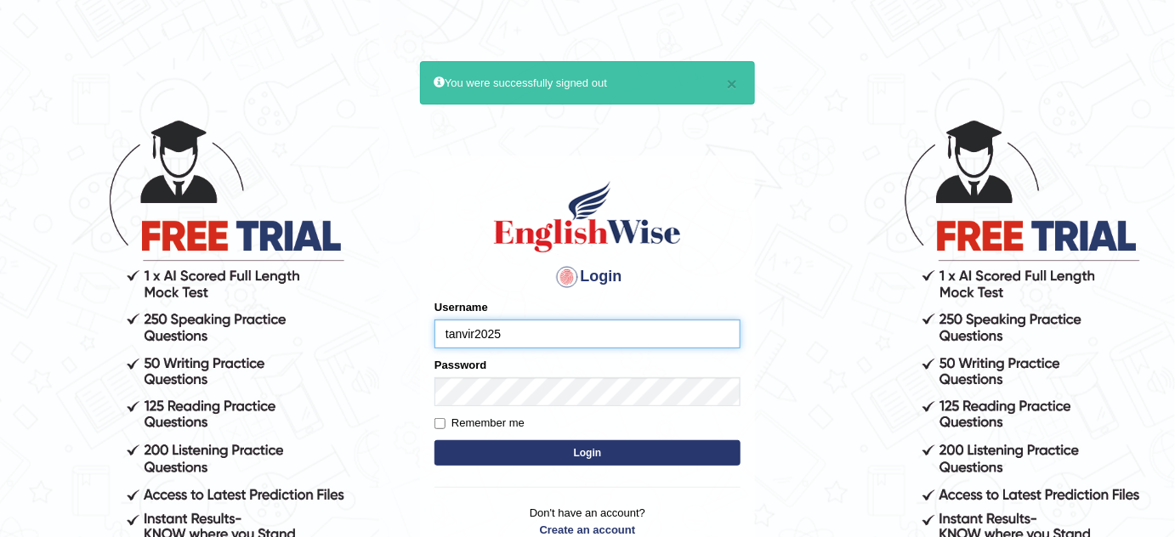
click at [1050, 219] on body "× You were successfully signed out Login Please fix the following errors: Usern…" at bounding box center [587, 327] width 1175 height 537
click at [515, 445] on button "Login" at bounding box center [587, 453] width 306 height 26
